Goal: Information Seeking & Learning: Find specific fact

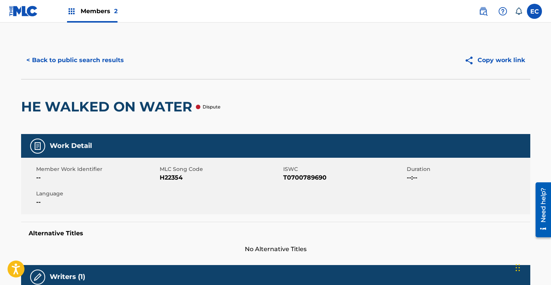
click at [79, 54] on button "< Back to public search results" at bounding box center [75, 60] width 108 height 19
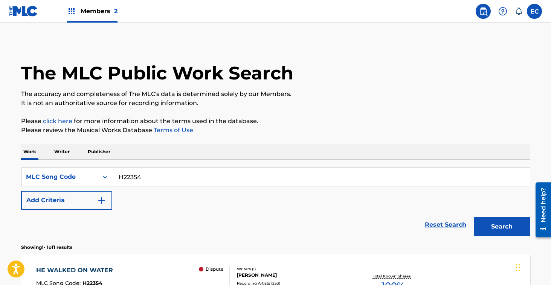
scroll to position [82, 0]
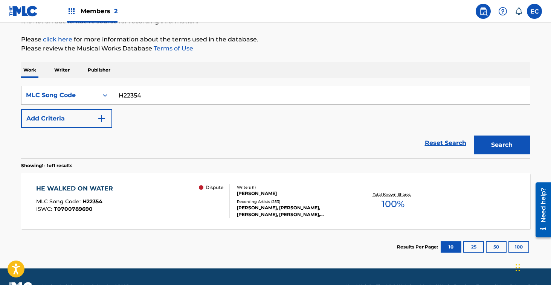
click at [132, 93] on input "H22354" at bounding box center [321, 95] width 418 height 18
paste input "N23280"
click at [502, 143] on button "Search" at bounding box center [502, 145] width 57 height 19
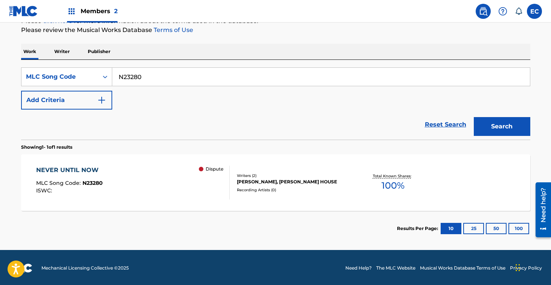
scroll to position [101, 0]
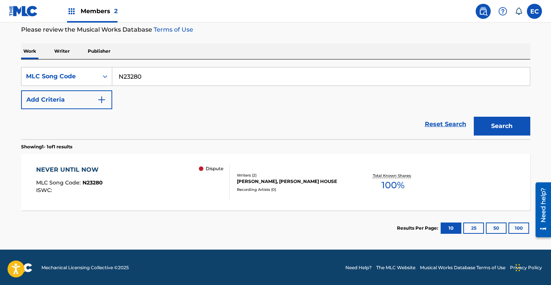
click at [131, 73] on input "N23280" at bounding box center [321, 76] width 418 height 18
paste input "U42235"
click at [495, 128] on button "Search" at bounding box center [502, 126] width 57 height 19
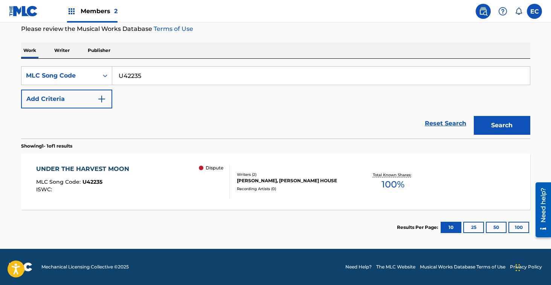
click at [133, 75] on input "U42235" at bounding box center [321, 76] width 418 height 18
paste input "T46930"
type input "T46930"
click at [493, 127] on button "Search" at bounding box center [502, 125] width 57 height 19
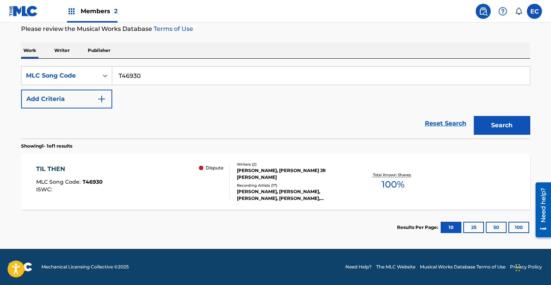
click at [57, 165] on div "TIL THEN" at bounding box center [69, 169] width 67 height 9
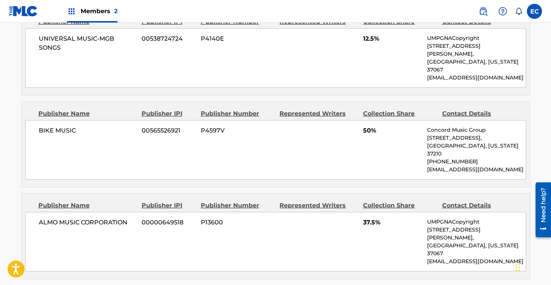
scroll to position [384, 0]
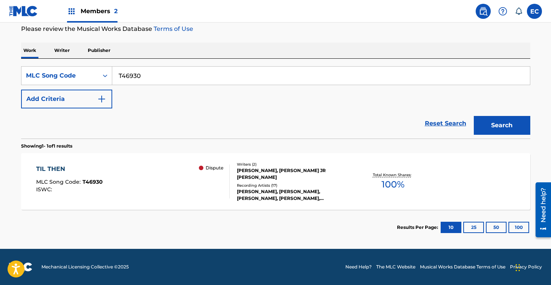
scroll to position [101, 0]
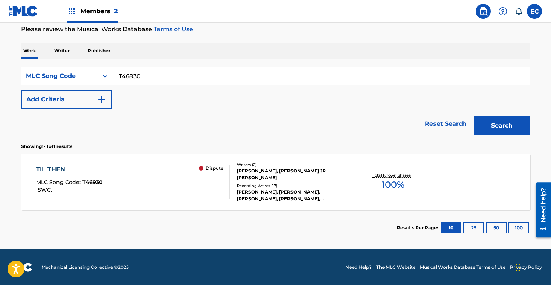
click at [61, 166] on div "TIL THEN" at bounding box center [69, 169] width 67 height 9
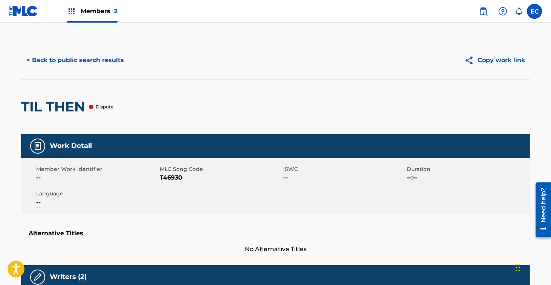
click at [54, 55] on button "< Back to public search results" at bounding box center [75, 60] width 108 height 19
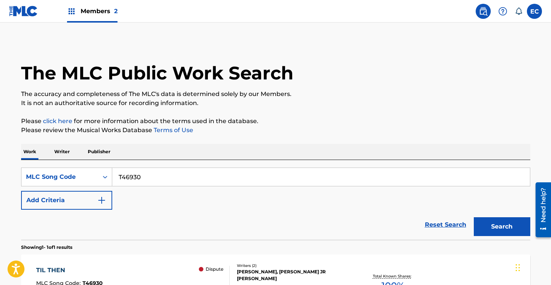
scroll to position [82, 0]
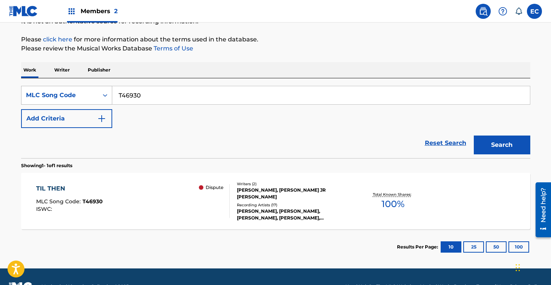
click at [73, 90] on div "MLC Song Code" at bounding box center [59, 95] width 77 height 14
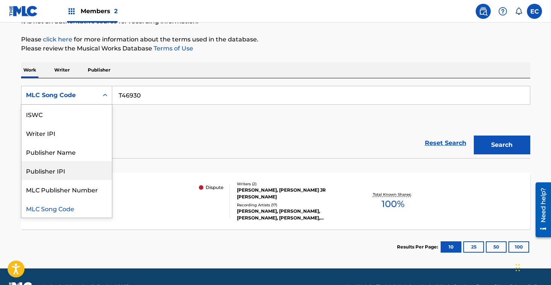
scroll to position [0, 0]
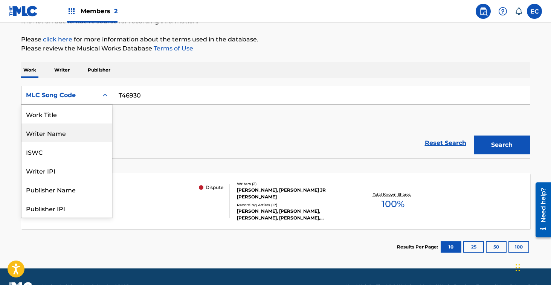
click at [183, 120] on div "SearchWithCriteria68da69a2-37d5-45a7-9083-85d2968f4c07 8 results available. Use…" at bounding box center [275, 107] width 509 height 42
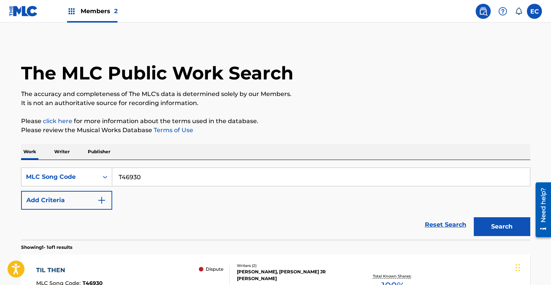
click at [101, 12] on span "Members 2" at bounding box center [99, 11] width 37 height 9
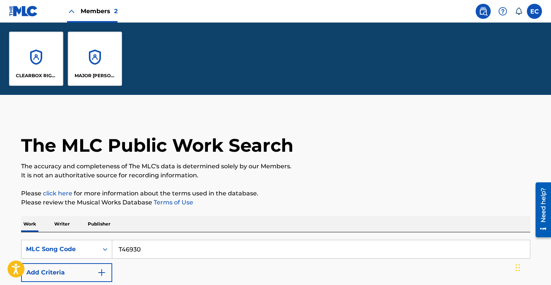
click at [35, 60] on div "CLEARBOX RIGHTS LLC" at bounding box center [36, 59] width 54 height 54
